Goal: Check status: Check status

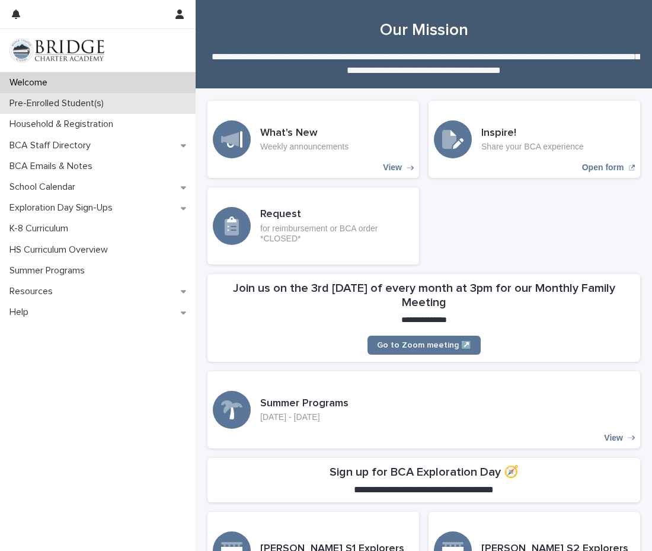
click at [69, 103] on p "Pre-Enrolled Student(s)" at bounding box center [59, 103] width 109 height 11
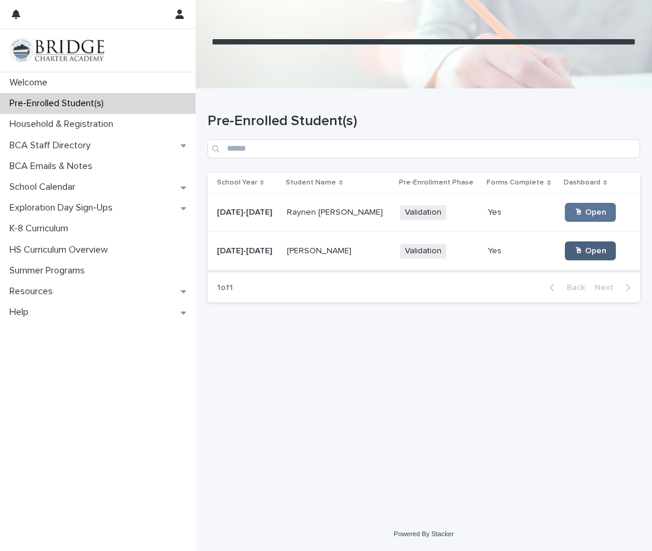
click at [575, 251] on span "🖱 Open" at bounding box center [591, 251] width 32 height 8
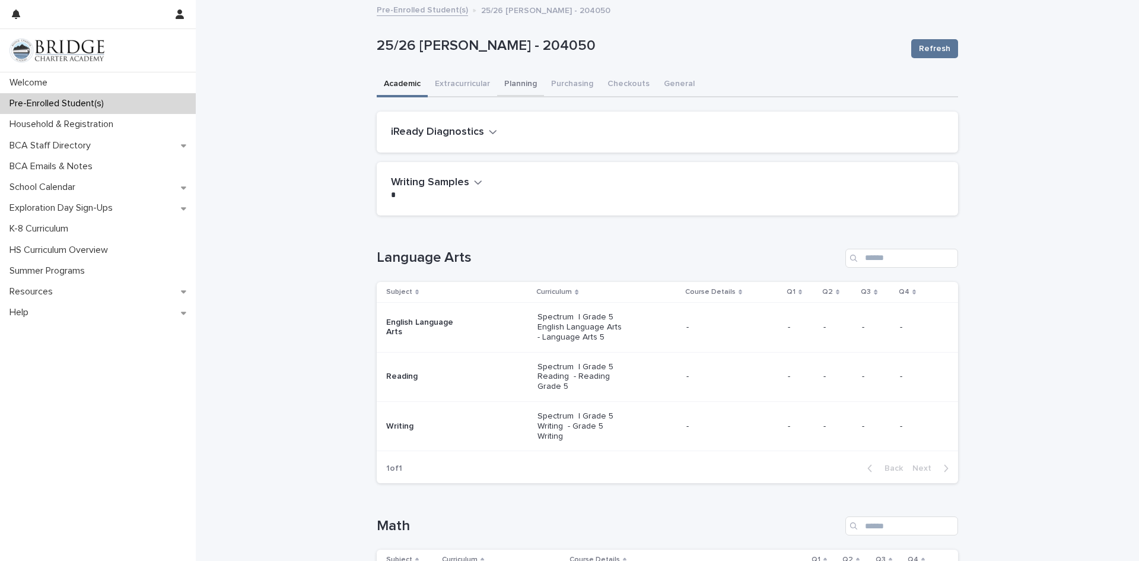
click at [532, 87] on button "Planning" at bounding box center [520, 84] width 47 height 25
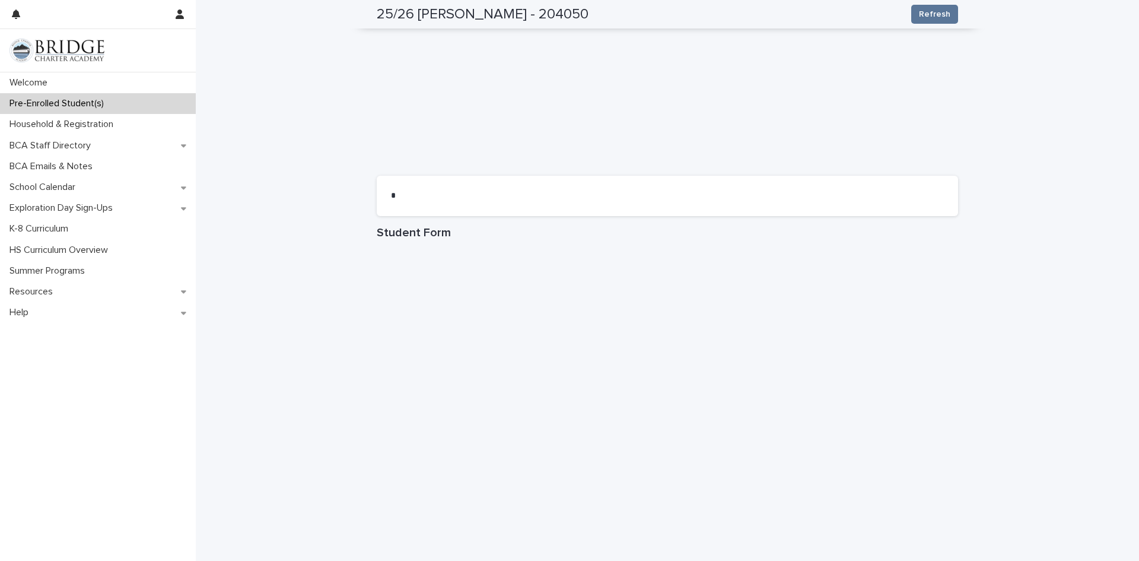
scroll to position [902, 0]
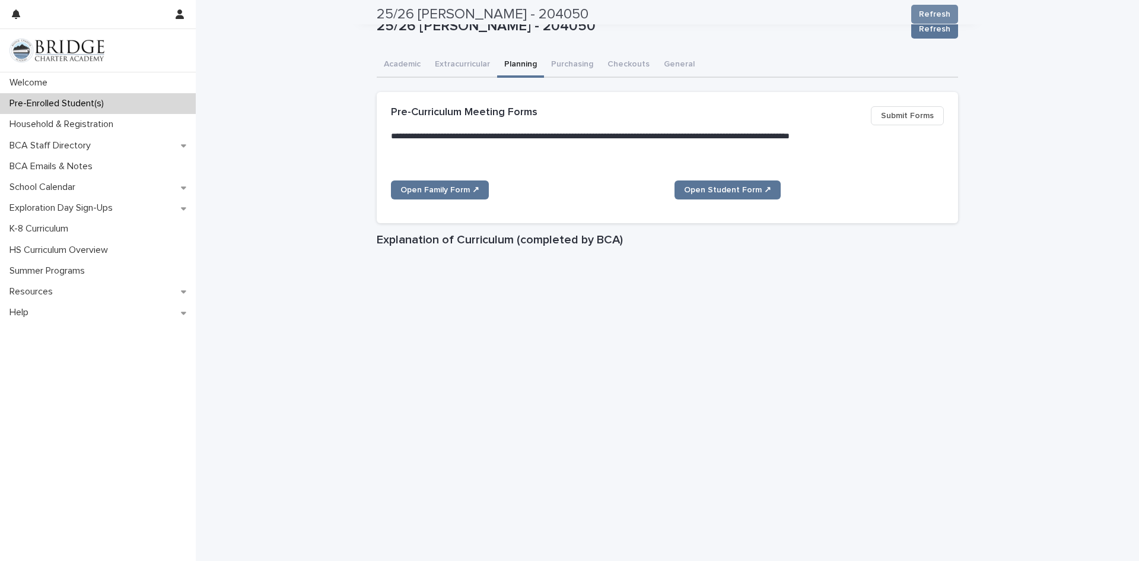
scroll to position [0, 0]
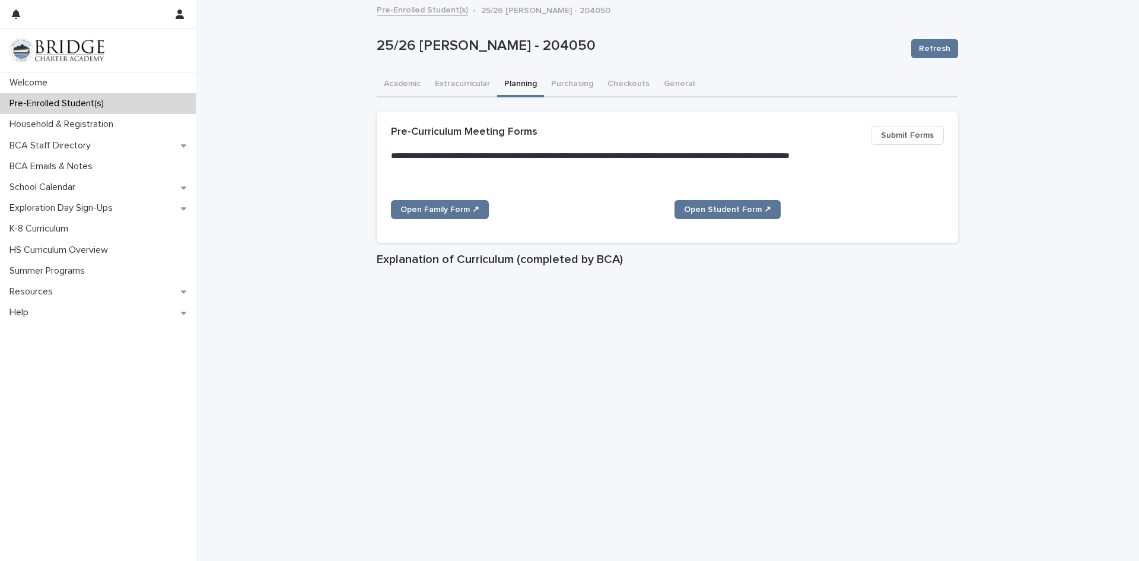
click at [85, 102] on p "Pre-Enrolled Student(s)" at bounding box center [59, 103] width 109 height 11
